Goal: Transaction & Acquisition: Purchase product/service

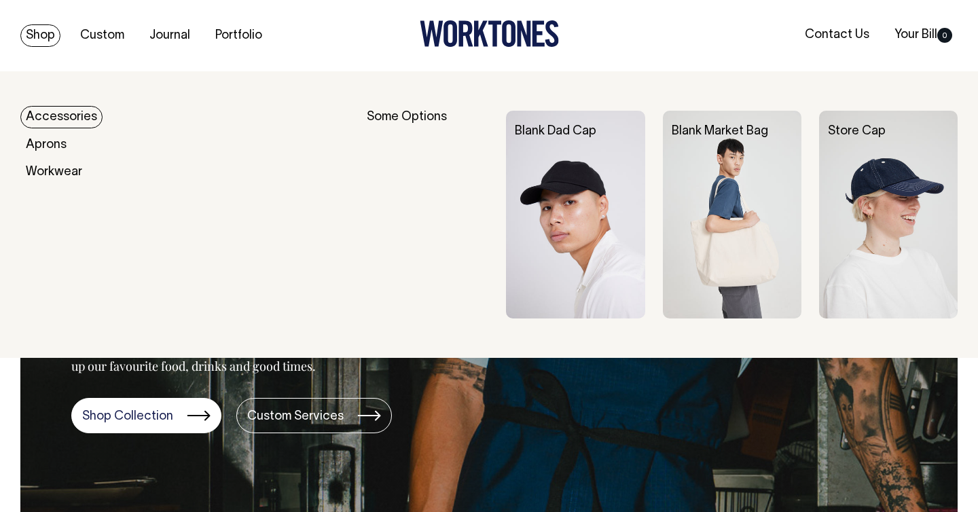
click at [43, 36] on link "Shop" at bounding box center [40, 35] width 40 height 22
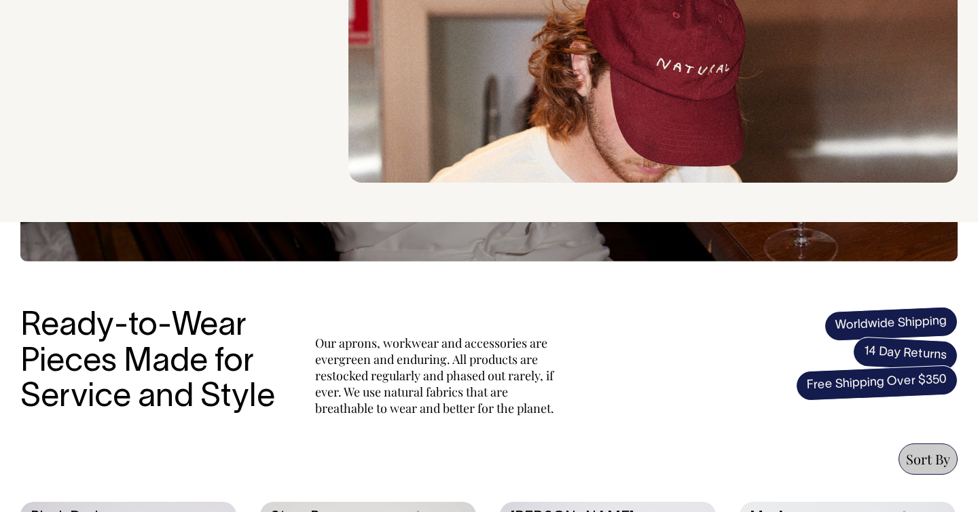
scroll to position [202, 0]
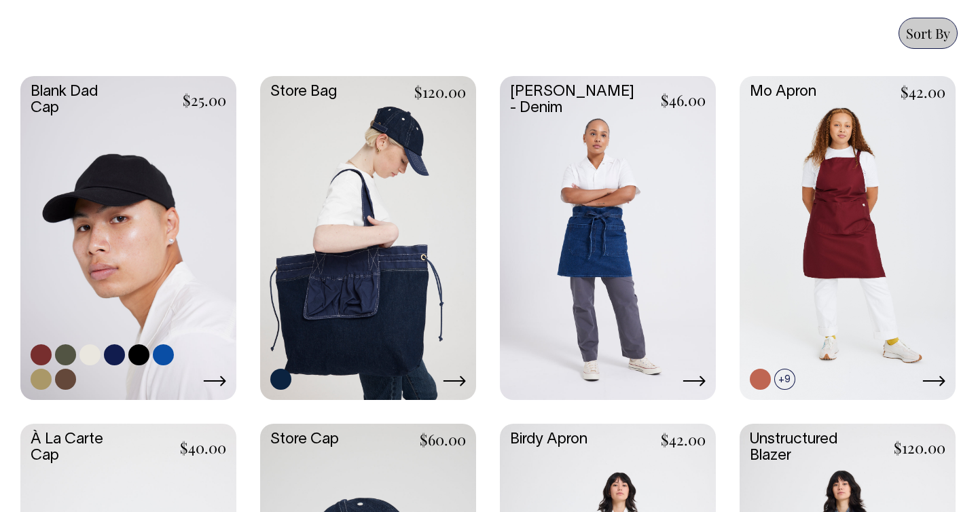
click at [186, 192] on link at bounding box center [128, 236] width 216 height 321
